Goal: Obtain resource: Obtain resource

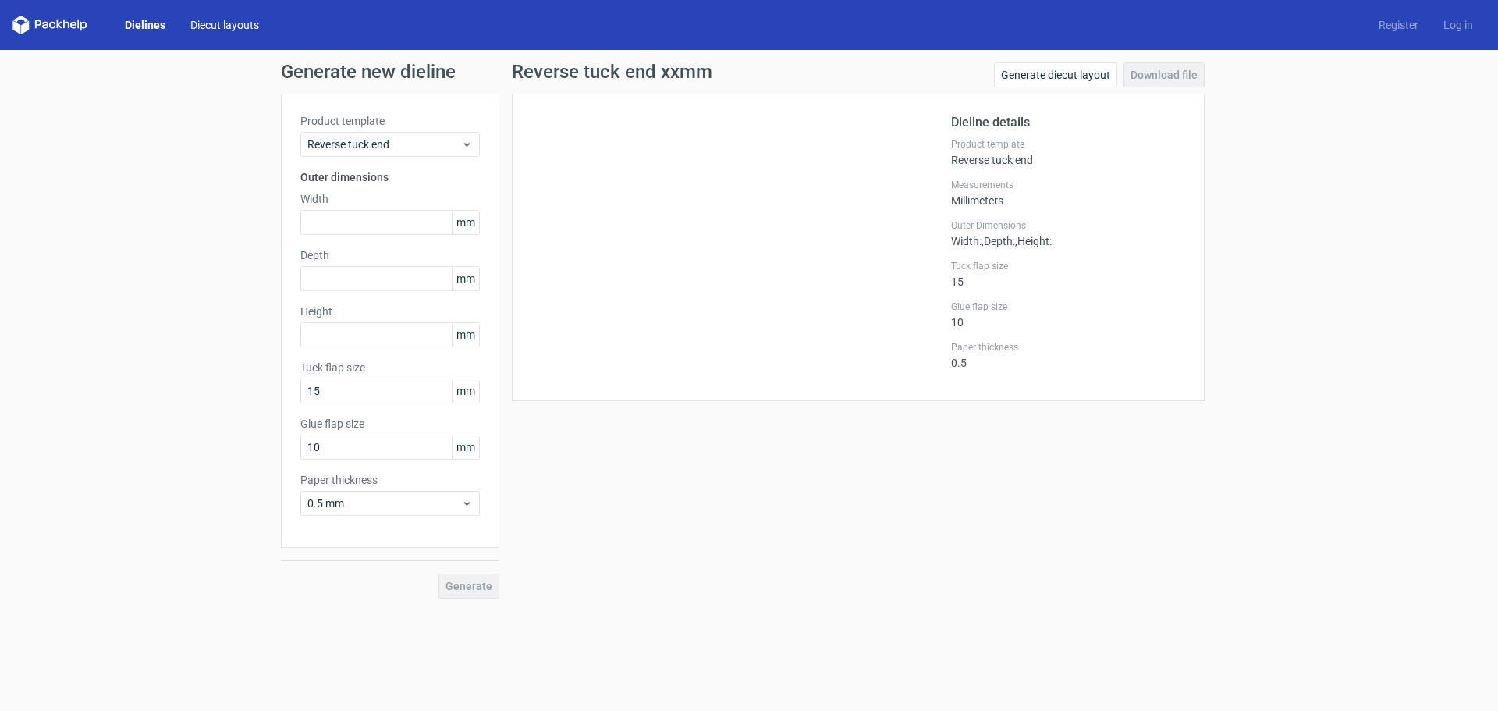
click at [234, 23] on link "Diecut layouts" at bounding box center [225, 25] width 94 height 16
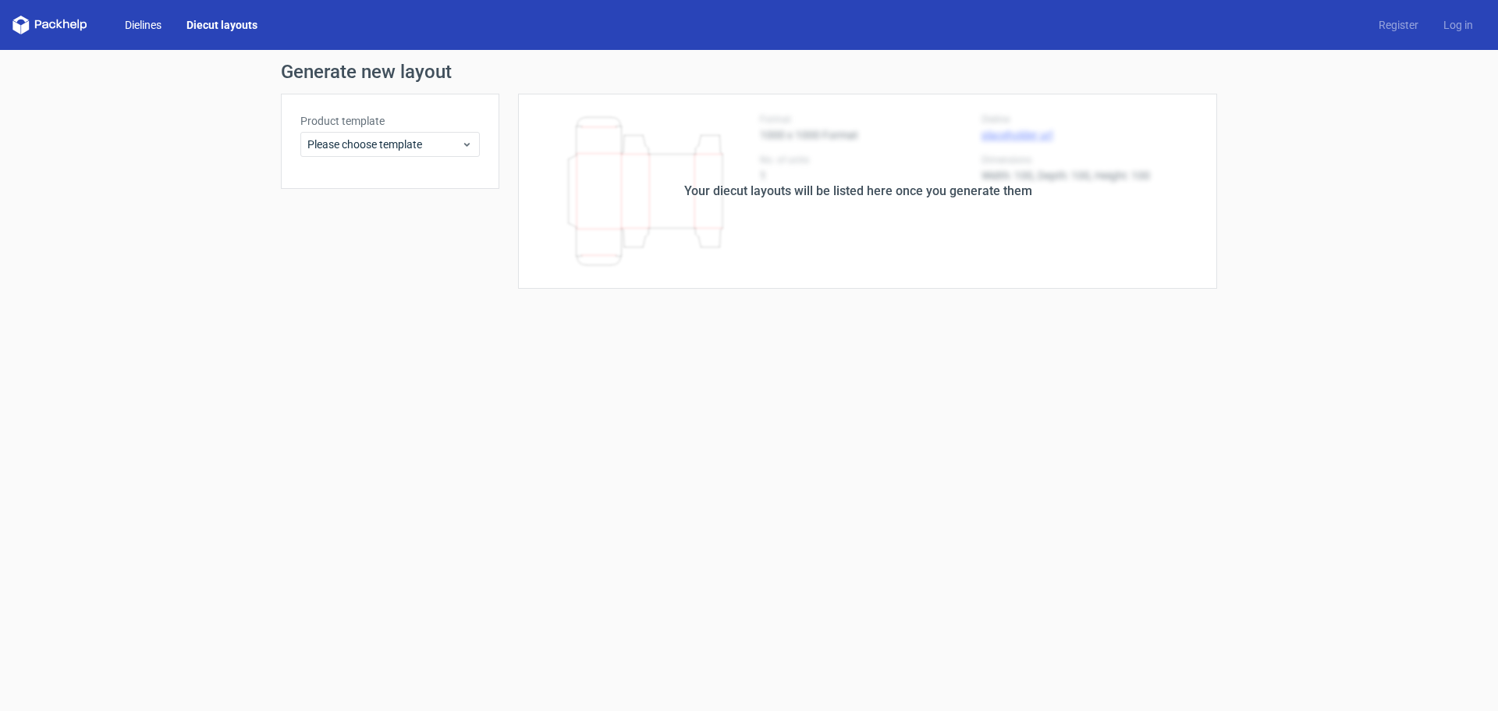
click at [139, 27] on link "Dielines" at bounding box center [143, 25] width 62 height 16
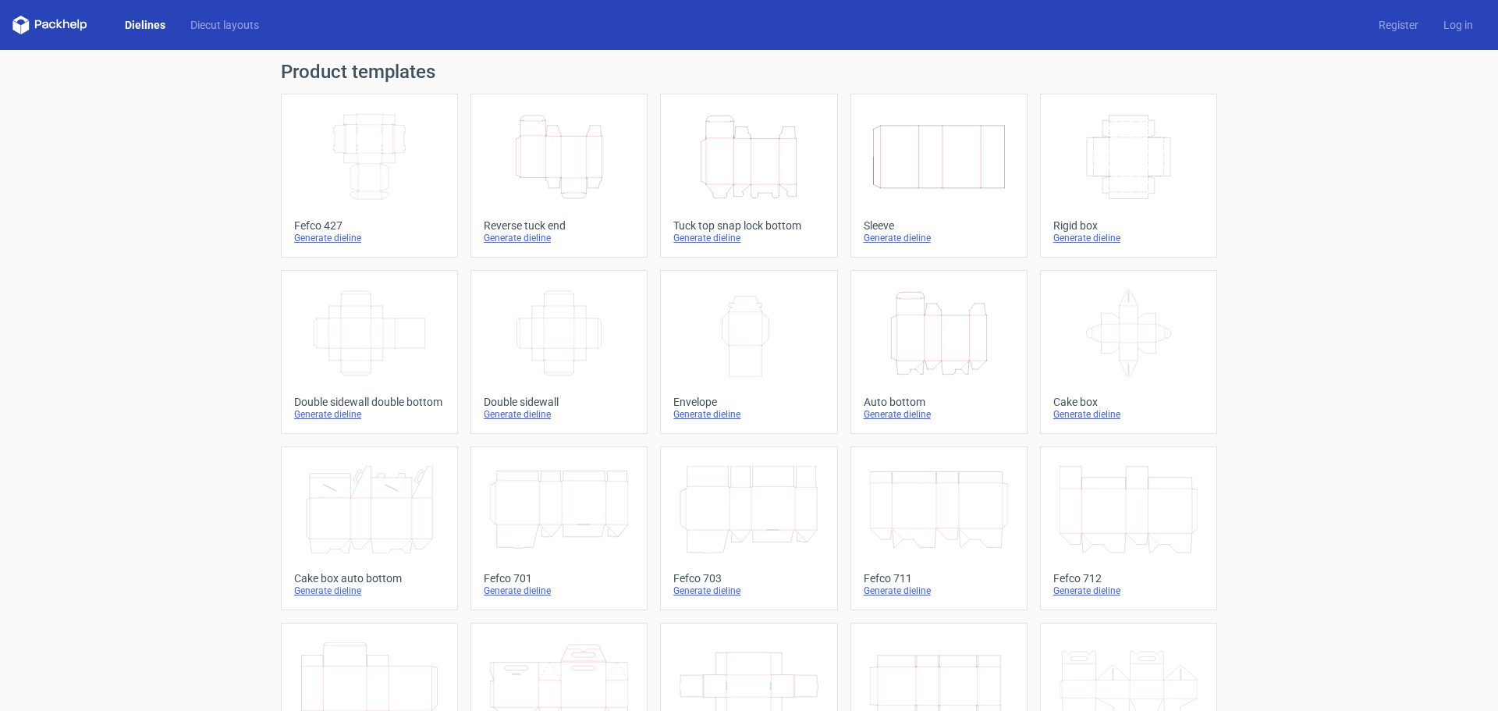
click at [570, 155] on icon "Height Depth Width" at bounding box center [559, 156] width 138 height 87
